Goal: Download file/media

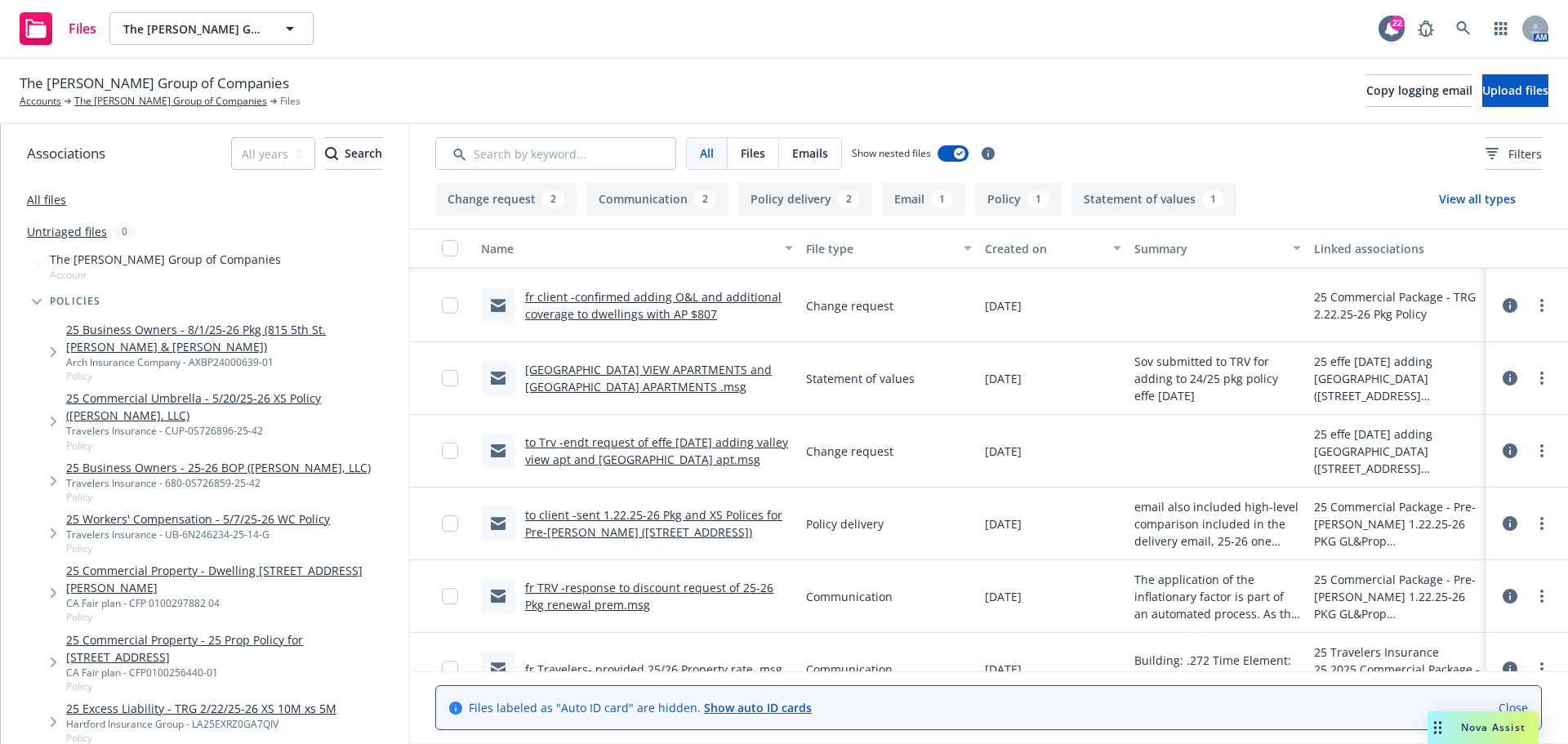
scroll to position [82, 0]
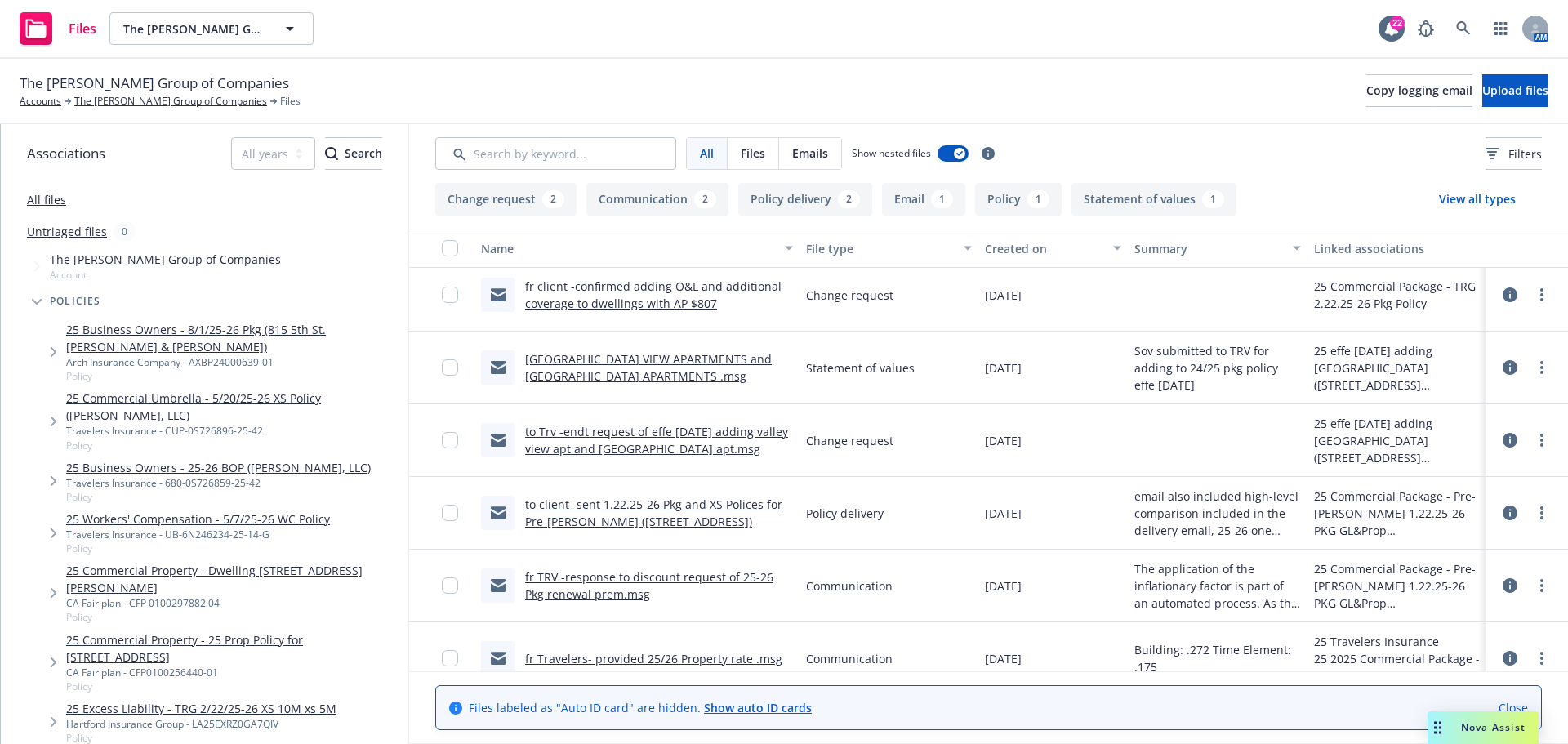
click at [1485, 728] on span "Nova Assist" at bounding box center [1493, 727] width 65 height 14
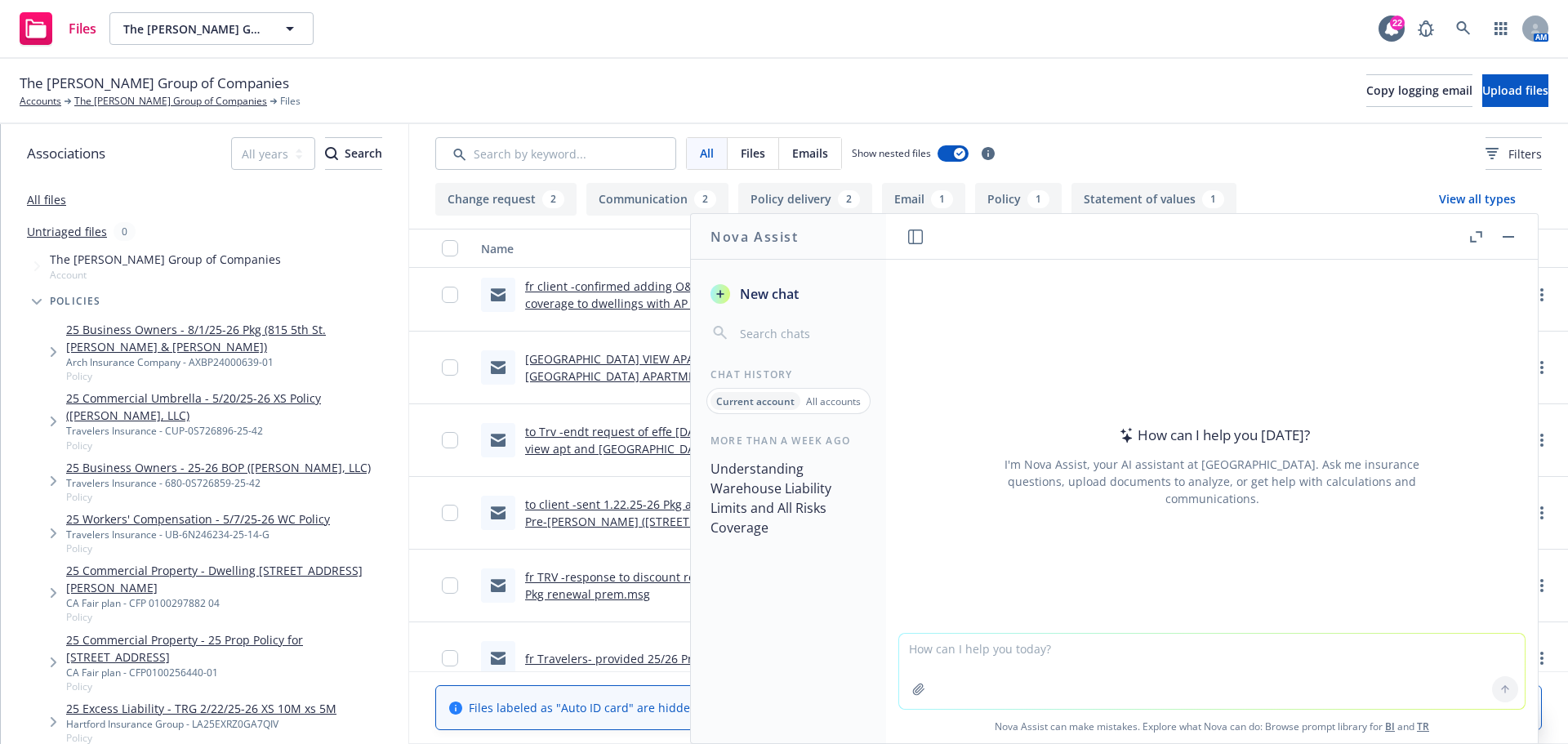
click at [1116, 653] on textarea at bounding box center [1212, 671] width 625 height 75
type textarea "follow form excess"
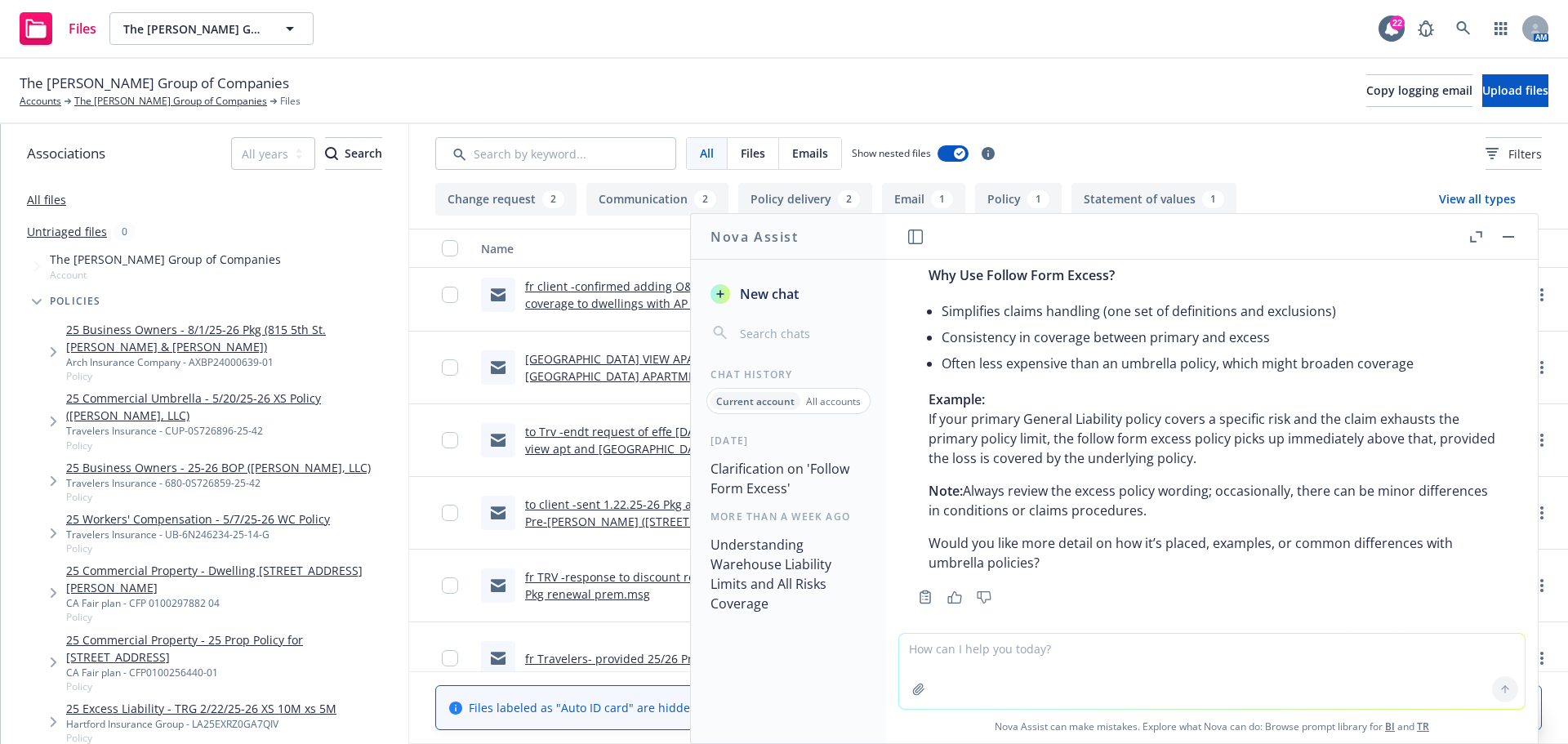
scroll to position [342, 0]
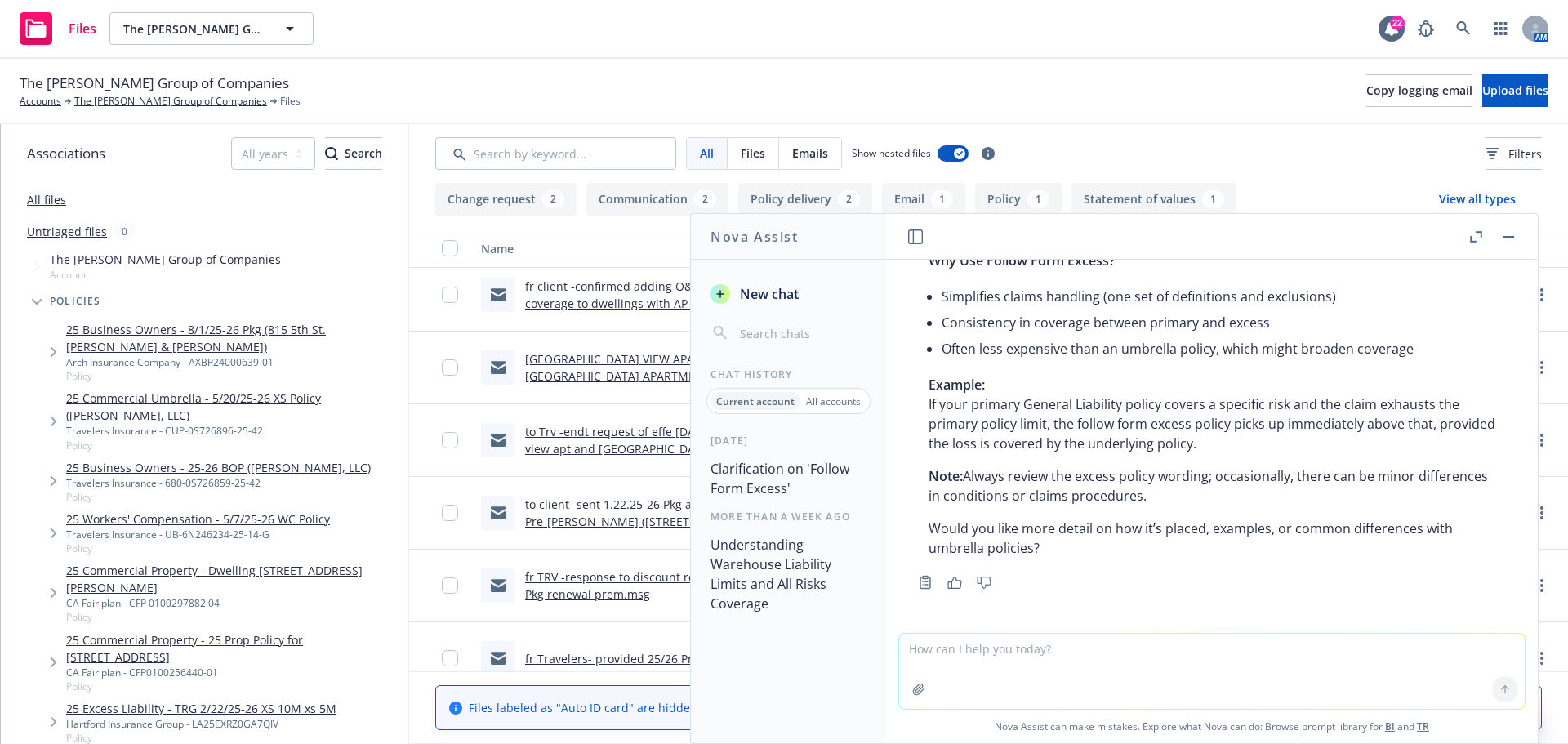
click at [521, 41] on div "Files The [PERSON_NAME] Group of Companies The [PERSON_NAME] Group of Companies…" at bounding box center [784, 29] width 1568 height 59
click at [27, 106] on link "Accounts" at bounding box center [41, 101] width 42 height 15
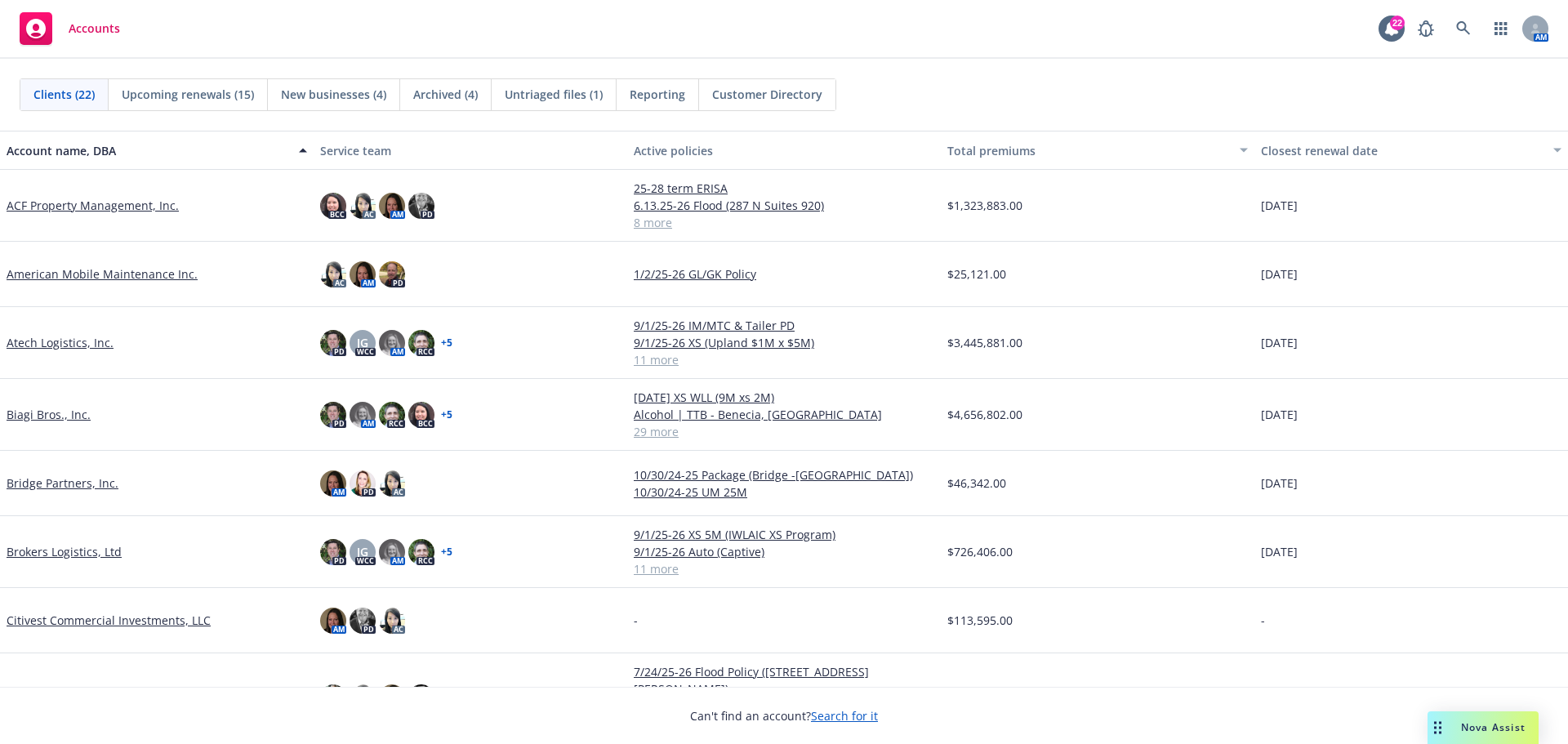
scroll to position [163, 0]
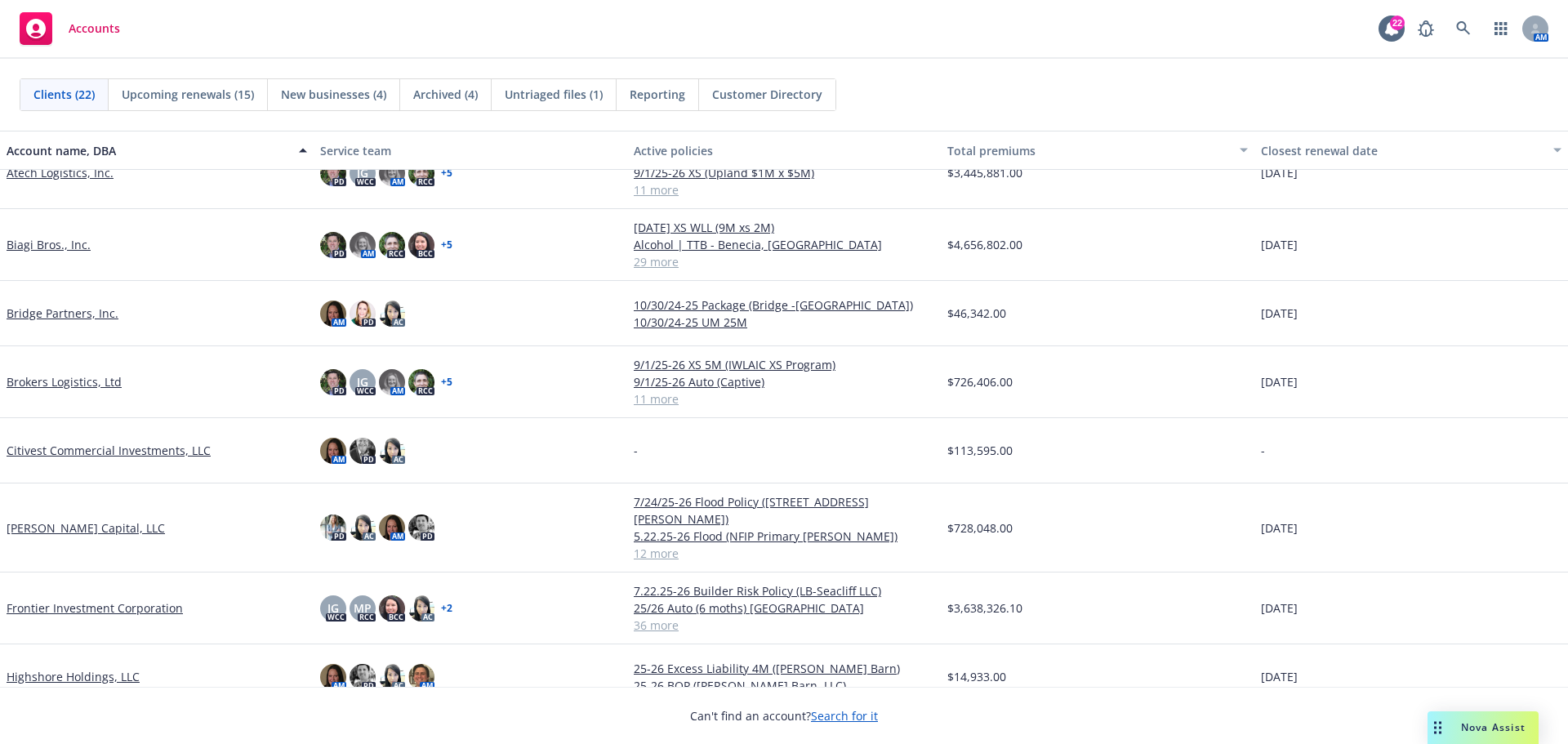
click at [67, 247] on link "Biagi Bros., Inc." at bounding box center [48, 244] width 84 height 17
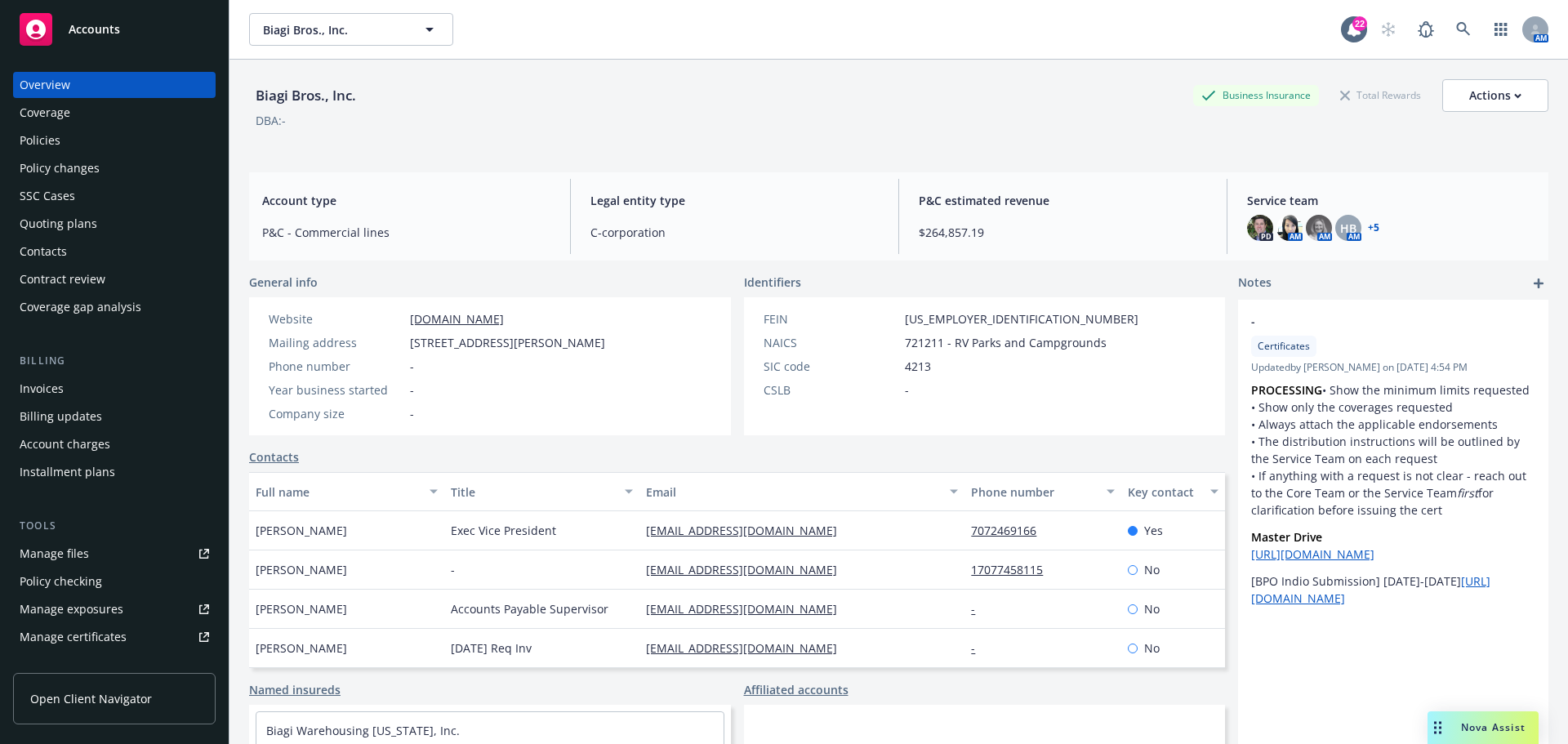
click at [114, 150] on div "Policies" at bounding box center [115, 140] width 190 height 26
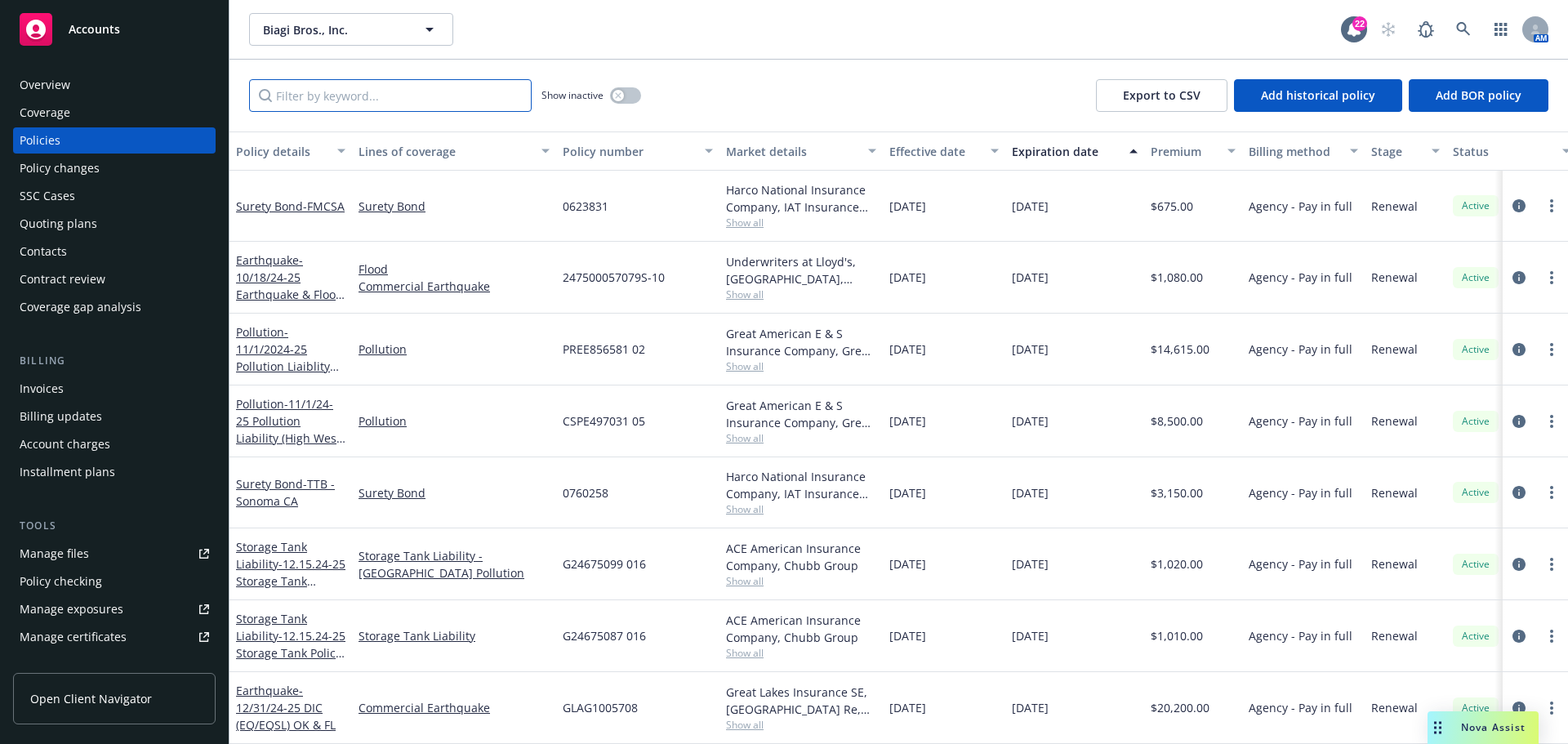
click at [417, 90] on input "Filter by keyword..." at bounding box center [390, 96] width 283 height 33
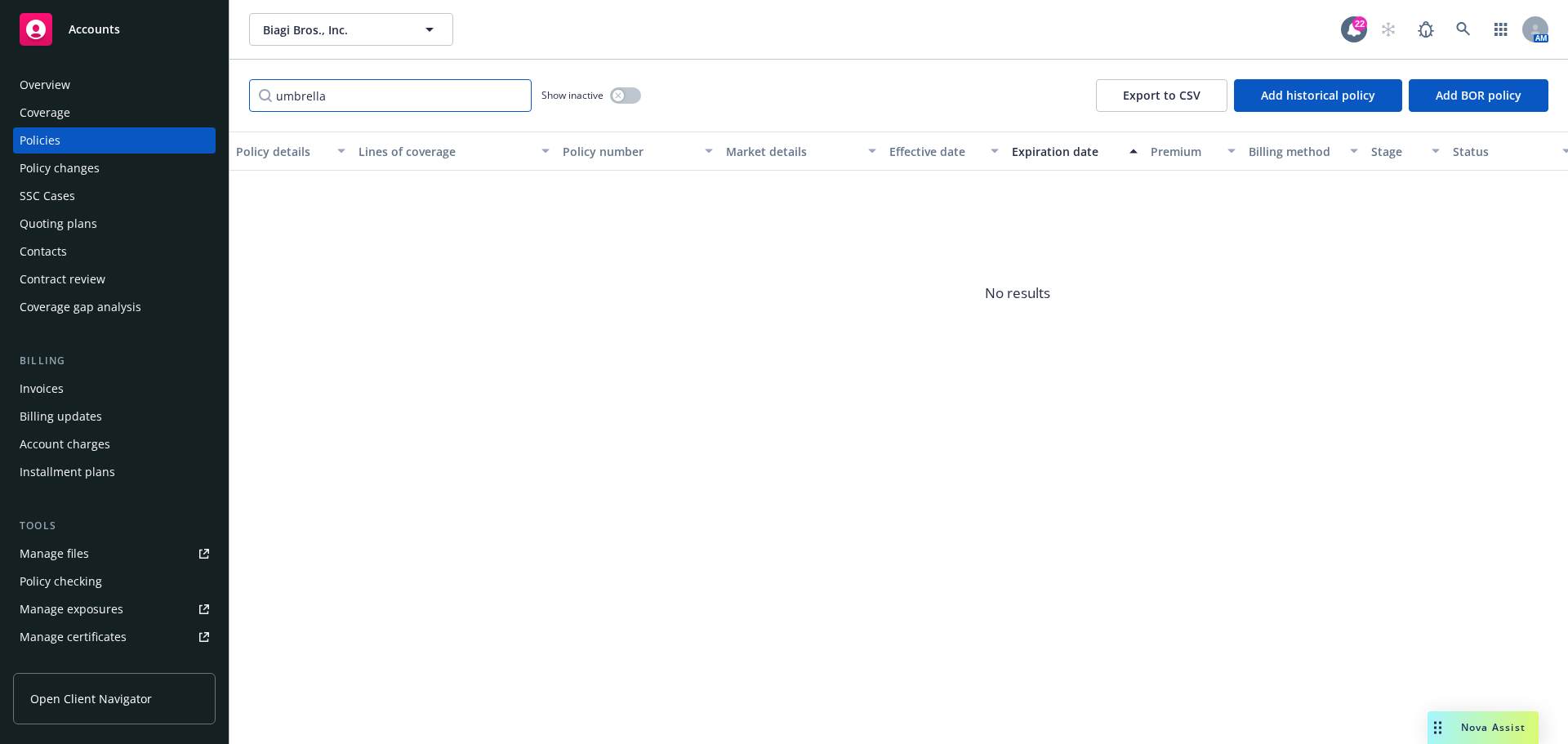
click at [315, 101] on input "umbrella" at bounding box center [390, 96] width 283 height 33
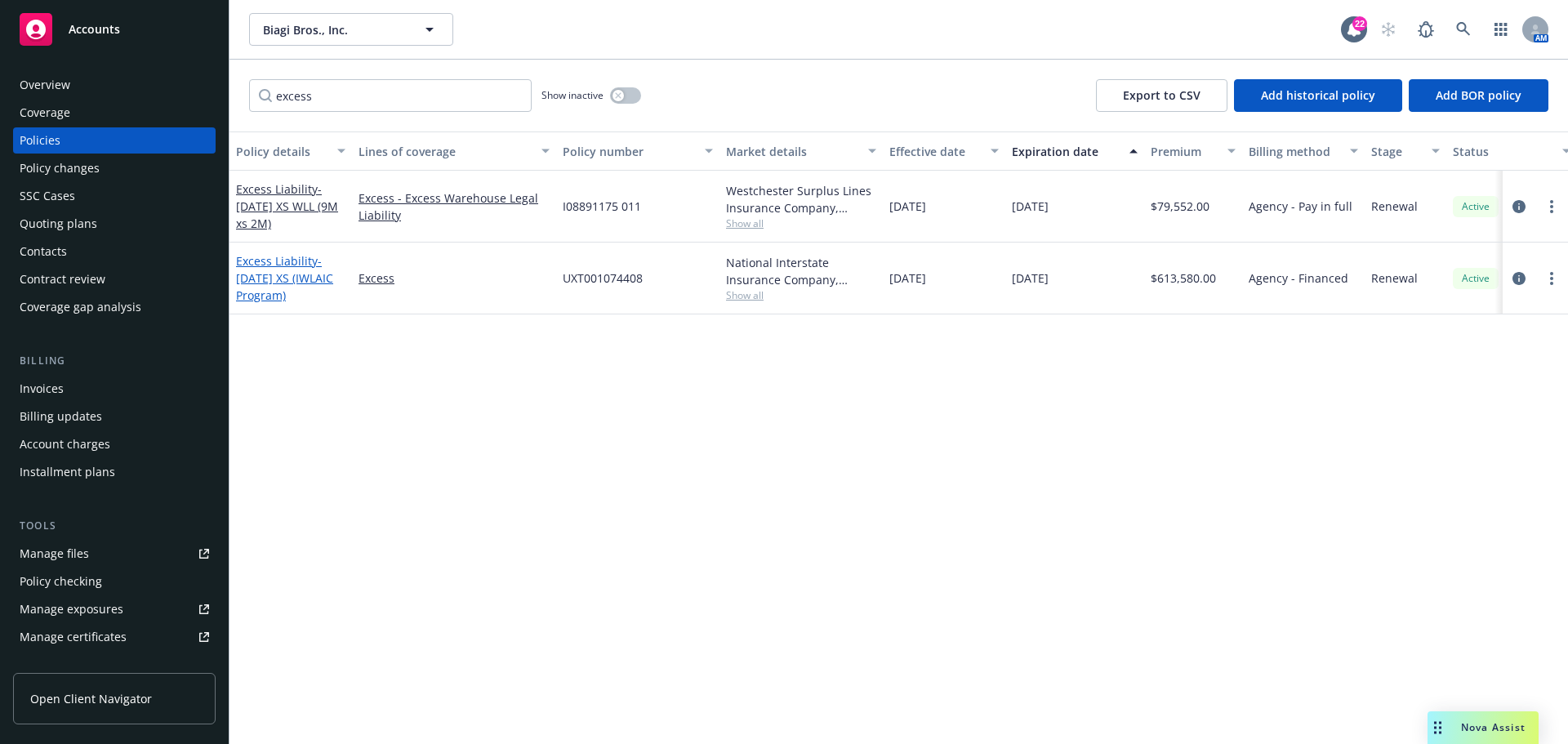
click at [284, 271] on span "- 9.1.25 XS (IWLAIC Program)" at bounding box center [284, 278] width 98 height 50
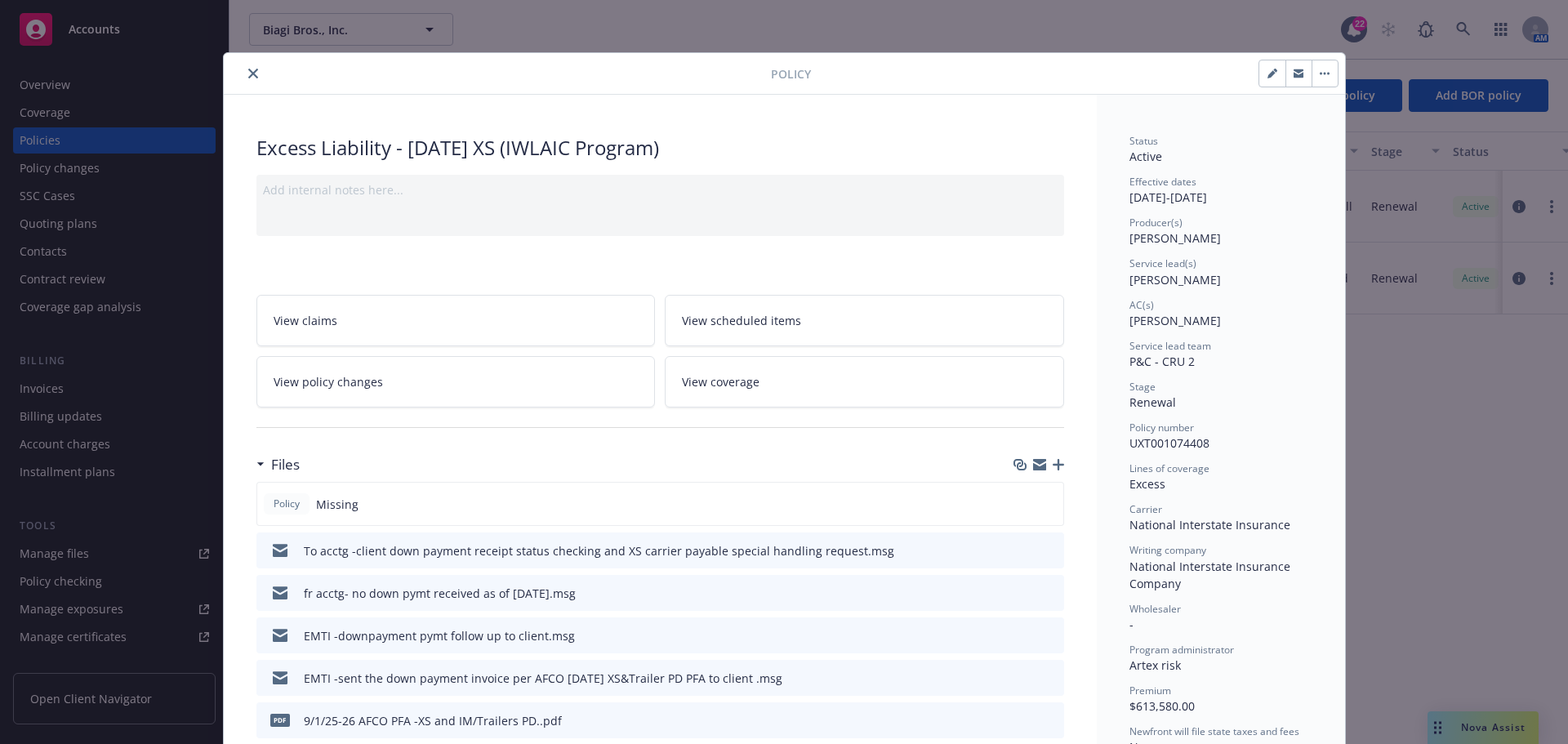
click at [251, 73] on icon "close" at bounding box center [253, 73] width 10 height 10
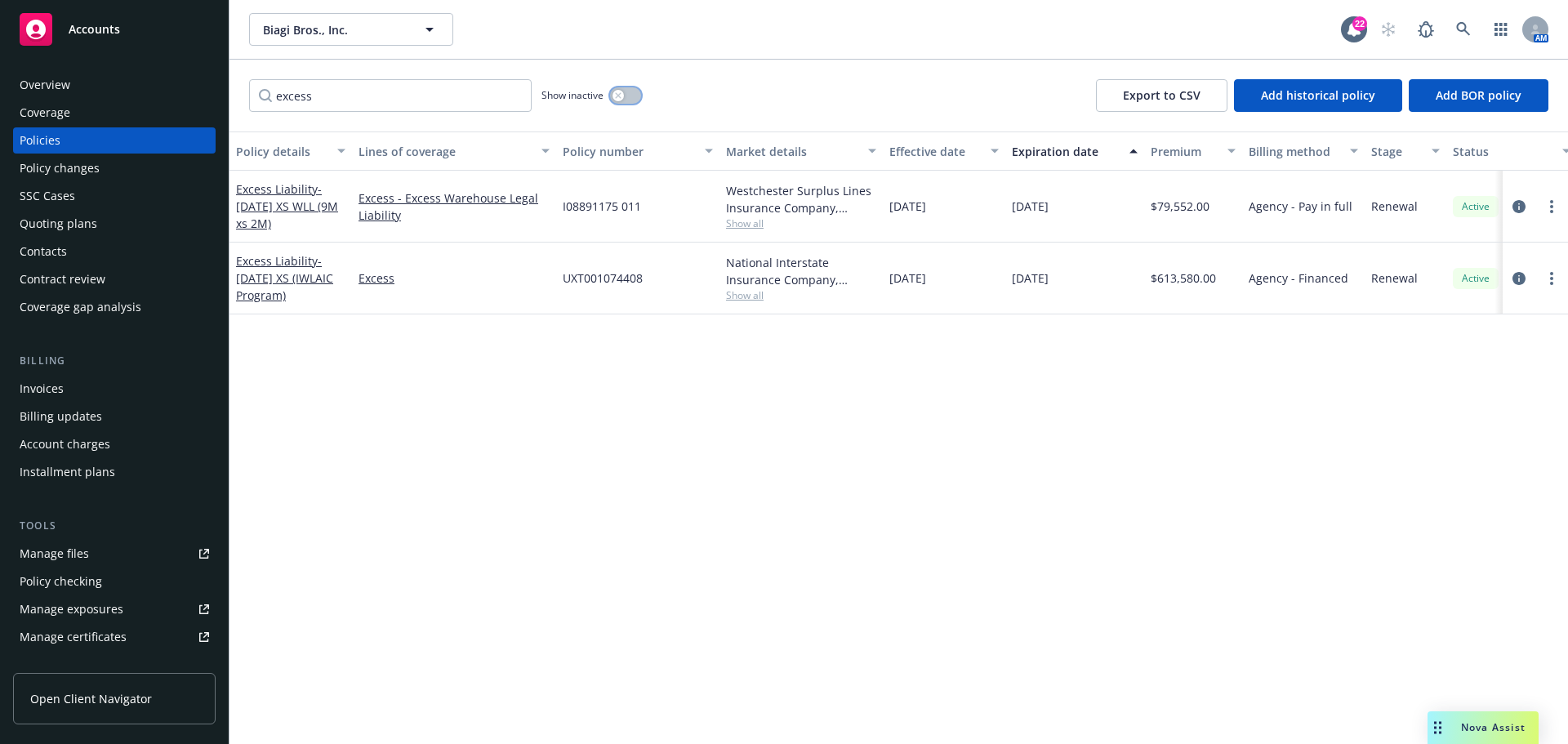
click at [631, 94] on button "button" at bounding box center [625, 96] width 31 height 16
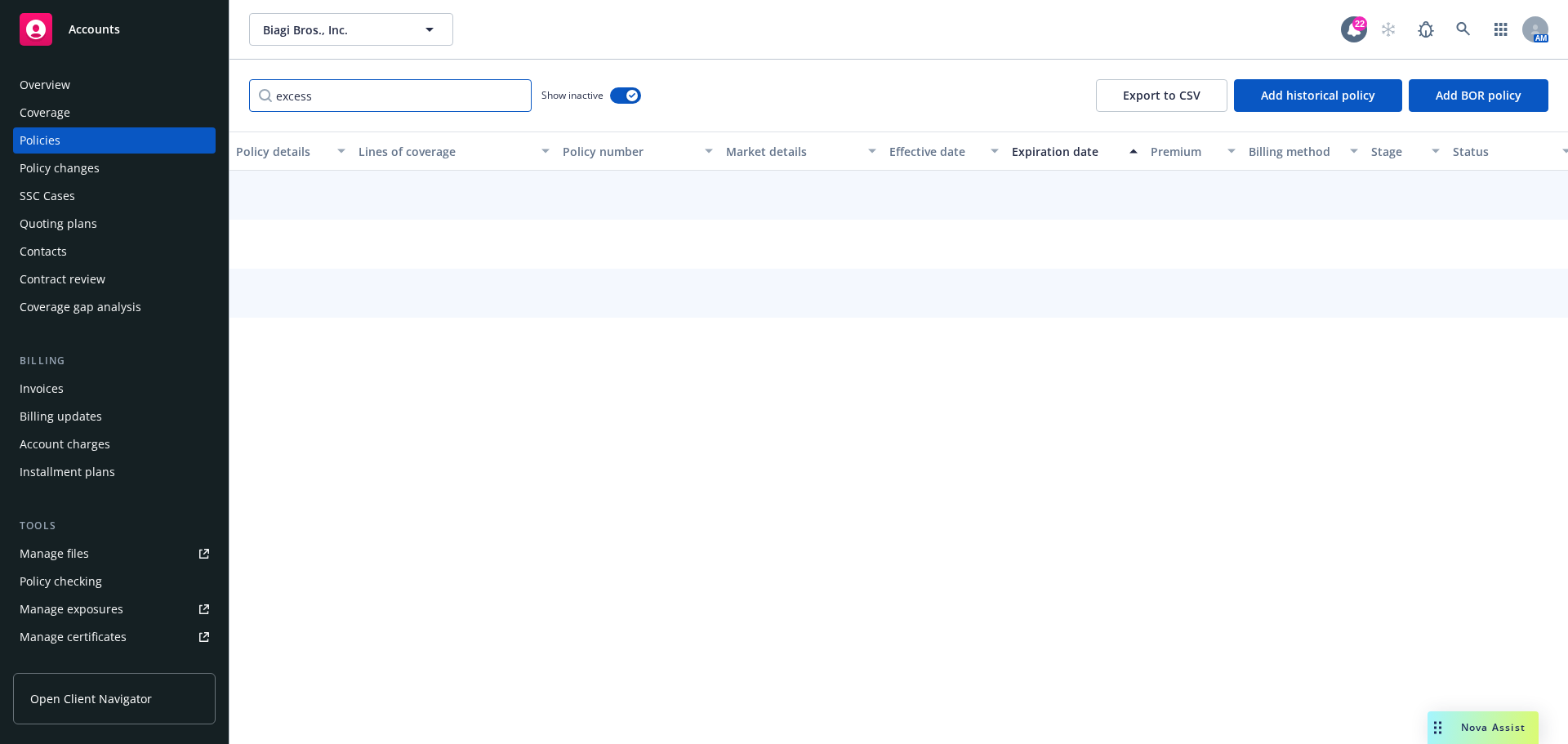
click at [455, 98] on input "excess" at bounding box center [390, 96] width 283 height 33
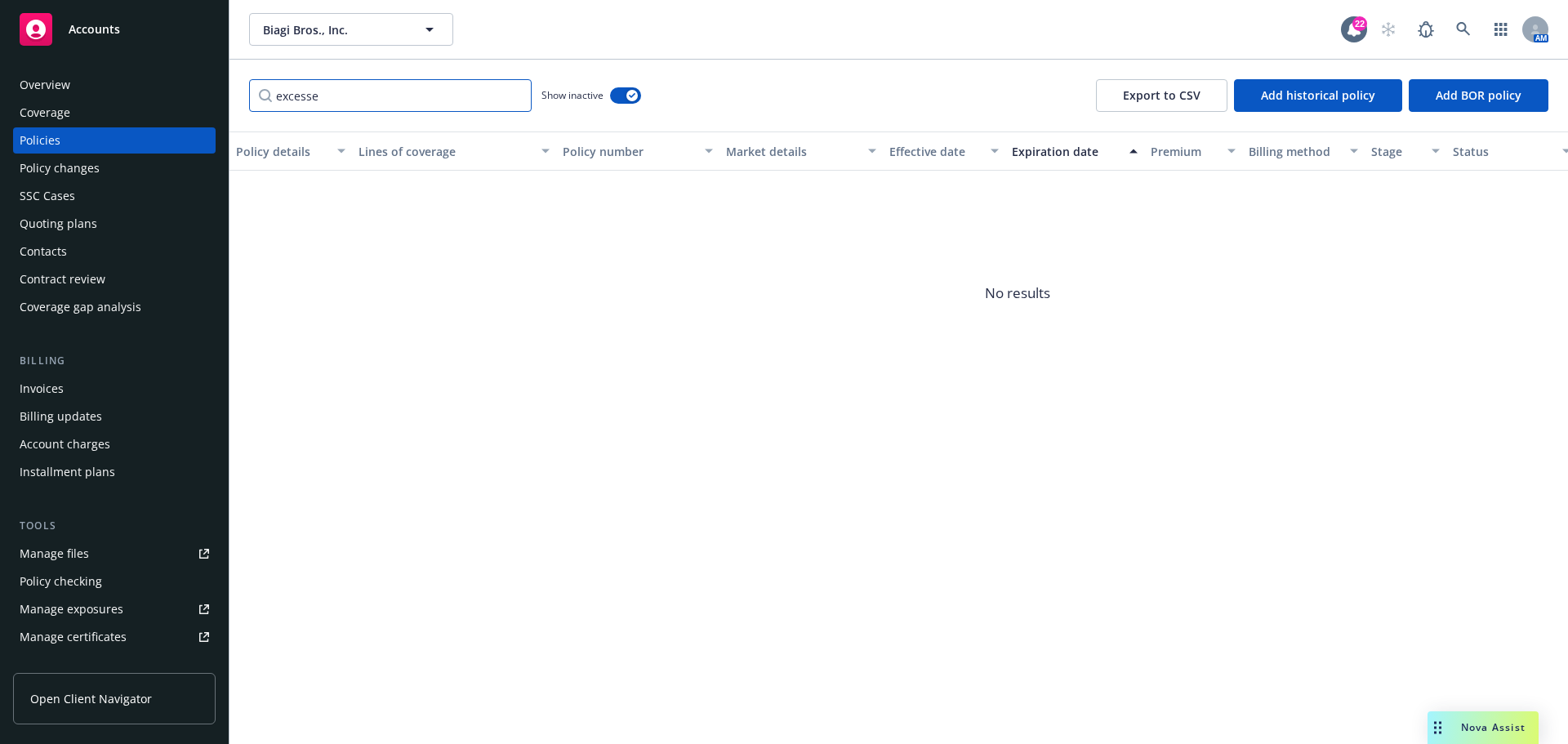
type input "excess"
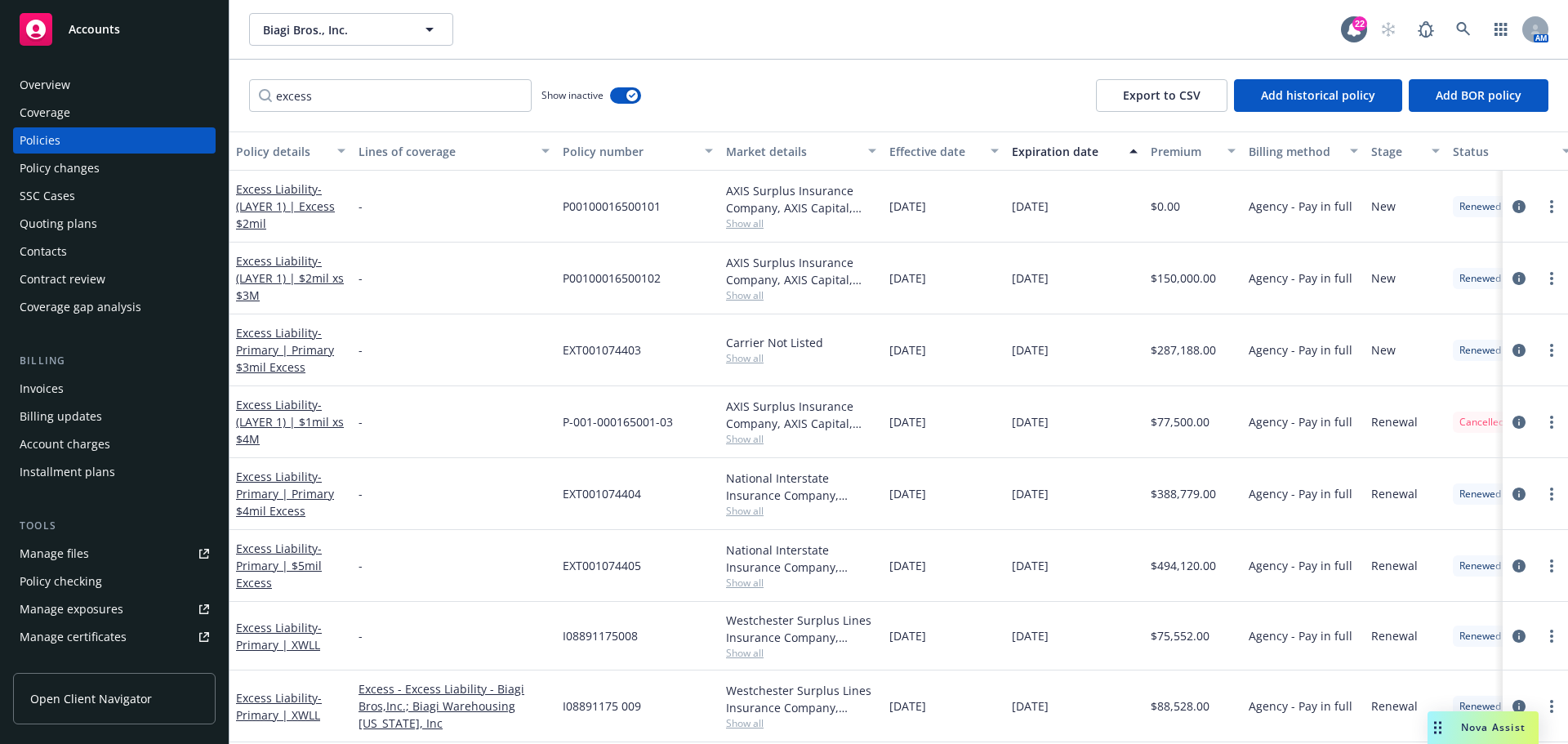
click at [948, 151] on div "Effective date" at bounding box center [935, 151] width 91 height 17
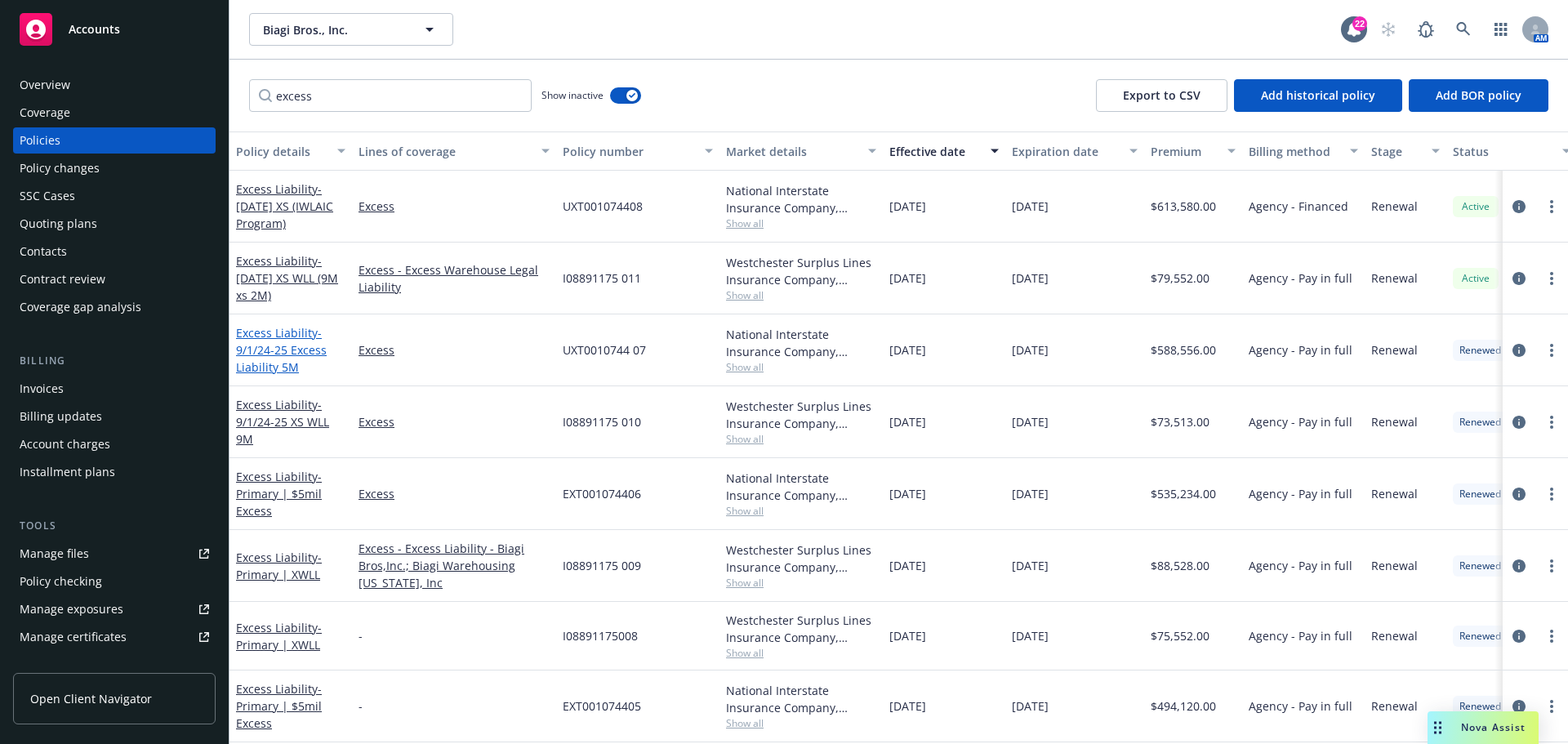
click at [281, 353] on span "- 9/1/24-25 Excess Liability 5M" at bounding box center [281, 350] width 90 height 50
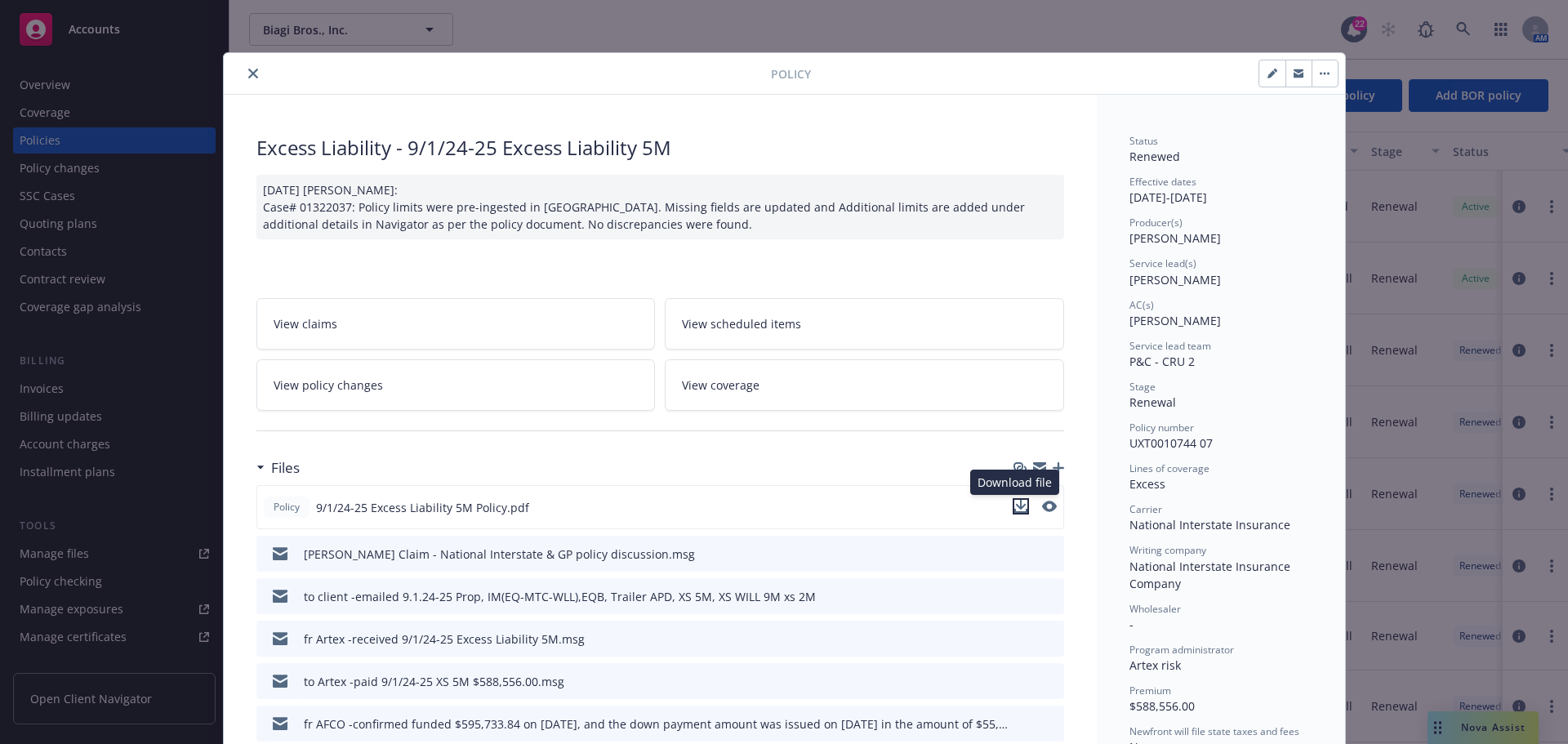
click at [1018, 506] on icon "download file" at bounding box center [1021, 506] width 13 height 13
